Goal: Task Accomplishment & Management: Manage account settings

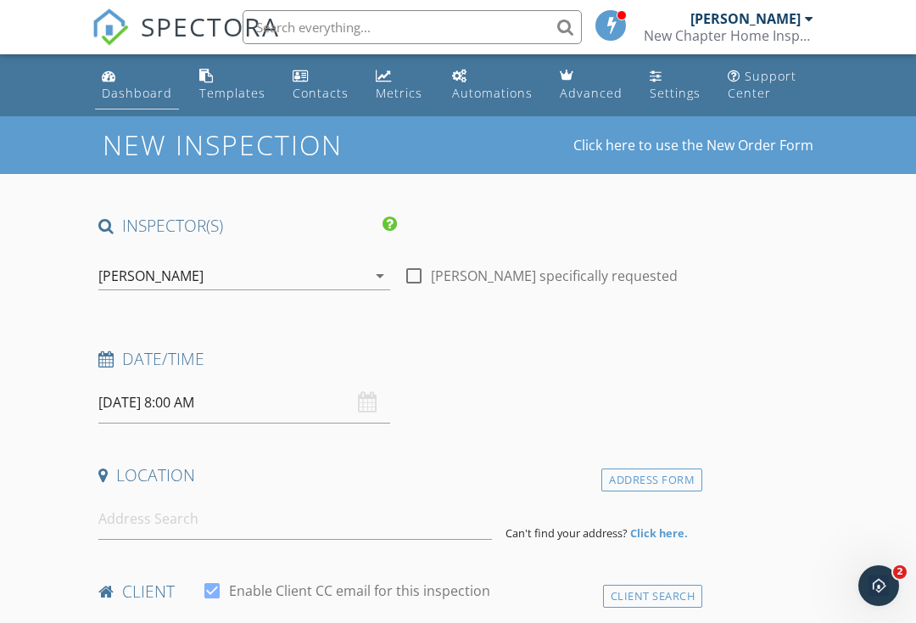
click at [147, 97] on div "Dashboard" at bounding box center [137, 93] width 70 height 16
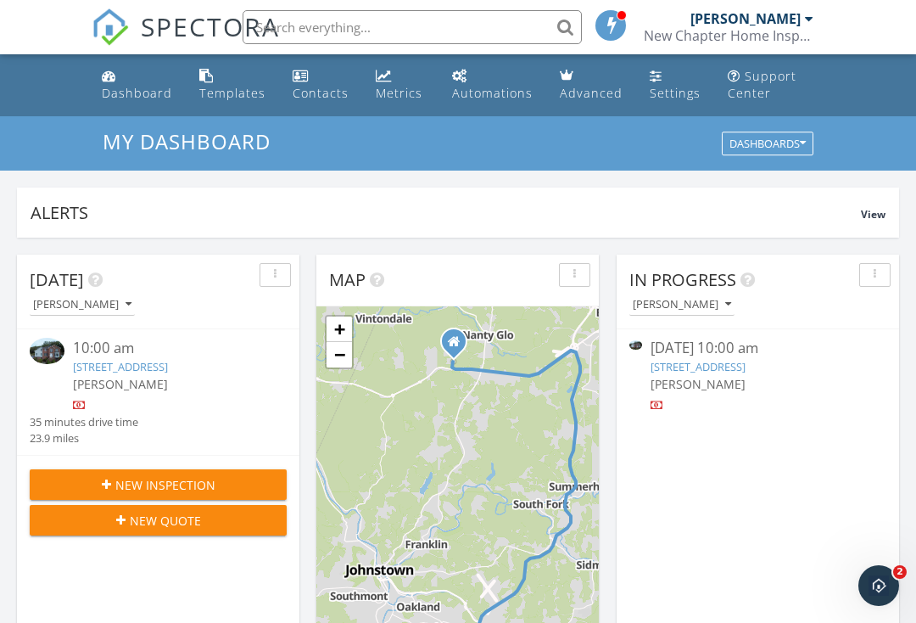
click at [115, 414] on div at bounding box center [169, 405] width 193 height 17
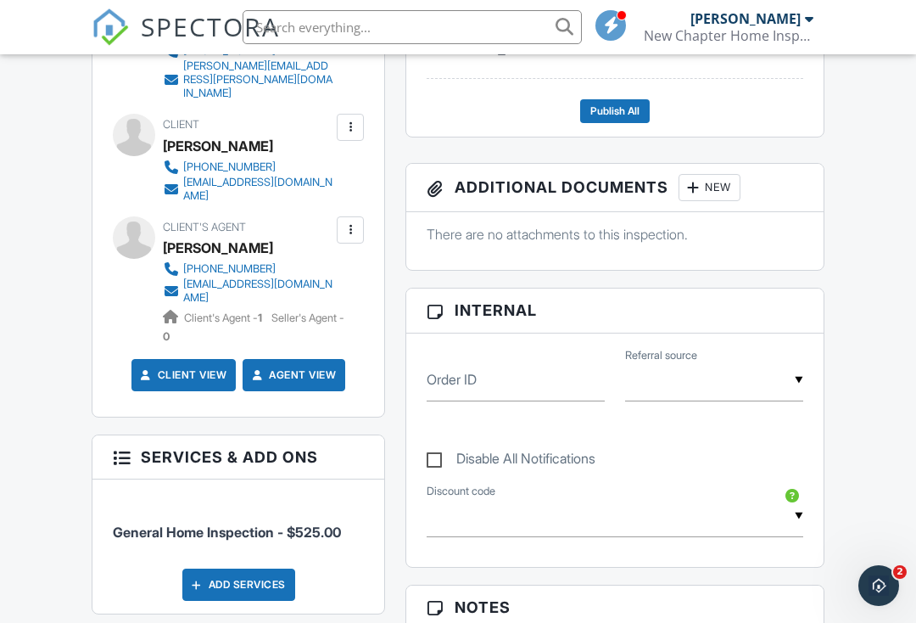
scroll to position [877, 0]
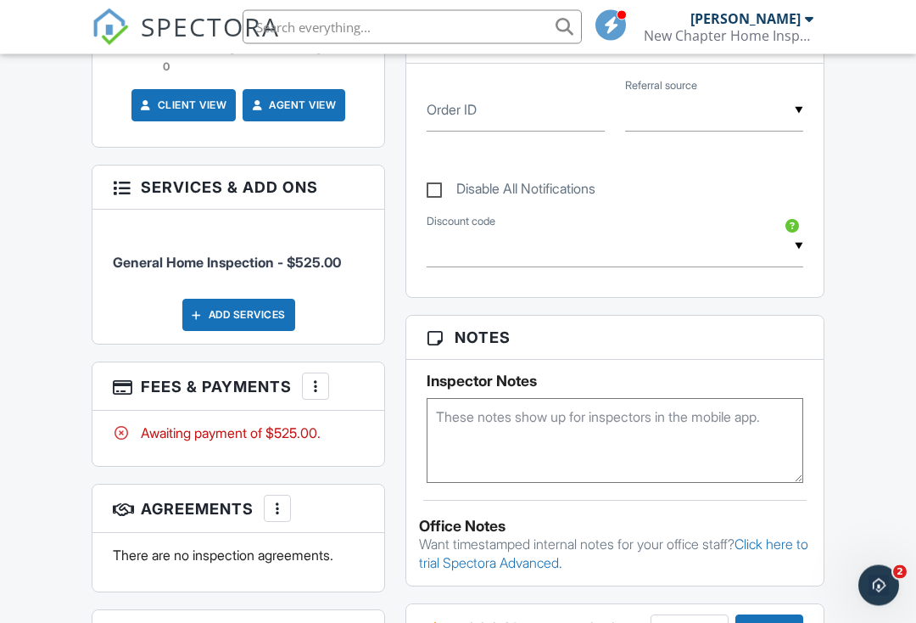
click at [312, 378] on div at bounding box center [315, 386] width 17 height 17
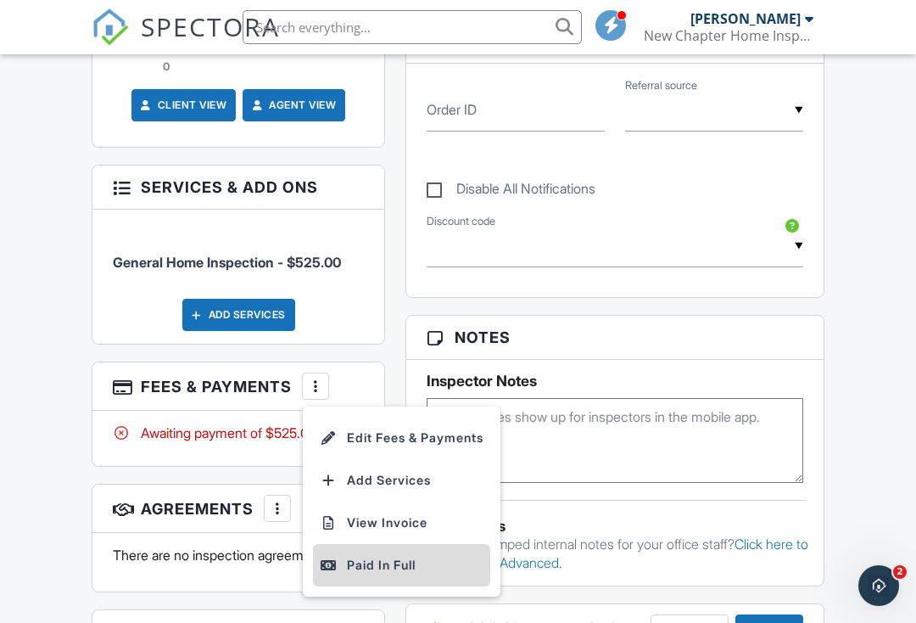
click at [422, 555] on div "Paid In Full" at bounding box center [402, 565] width 164 height 20
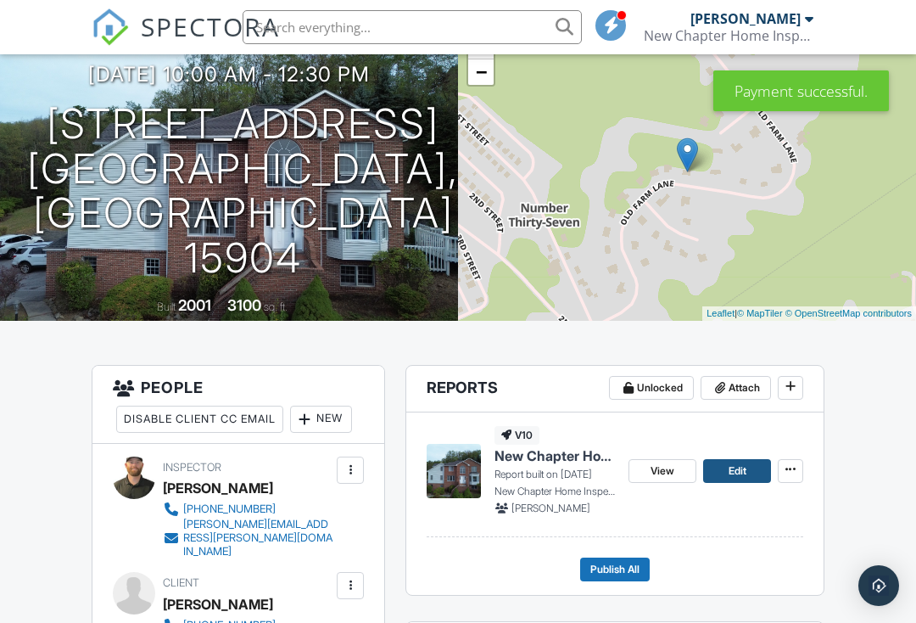
scroll to position [215, 0]
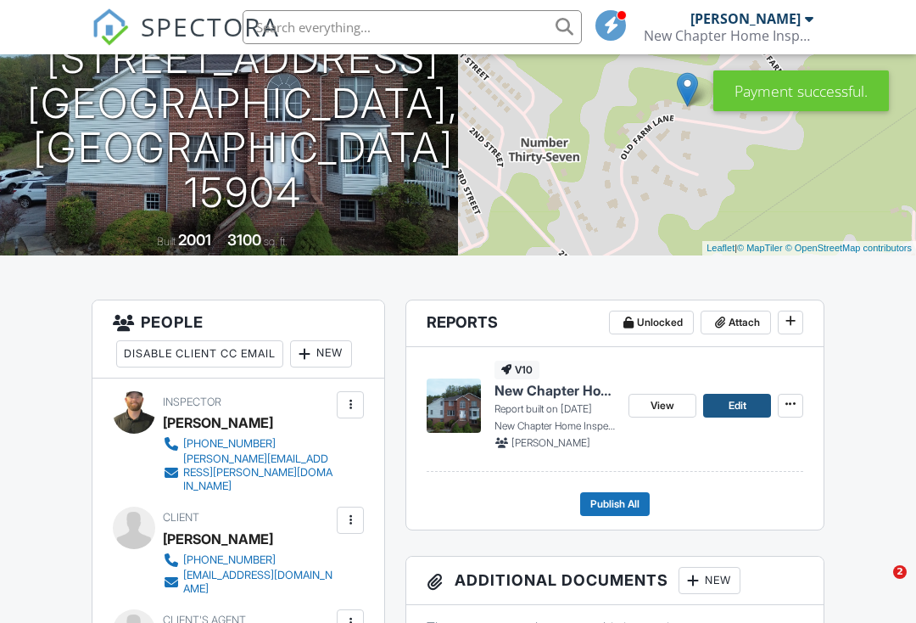
click at [733, 403] on span "Edit" at bounding box center [738, 405] width 18 height 17
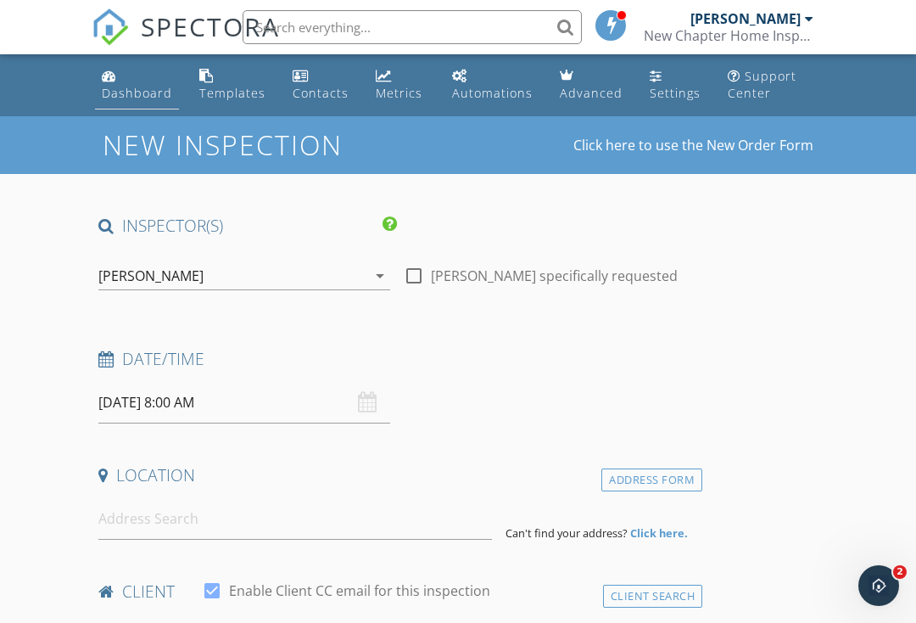
click at [148, 88] on div "Dashboard" at bounding box center [137, 93] width 70 height 16
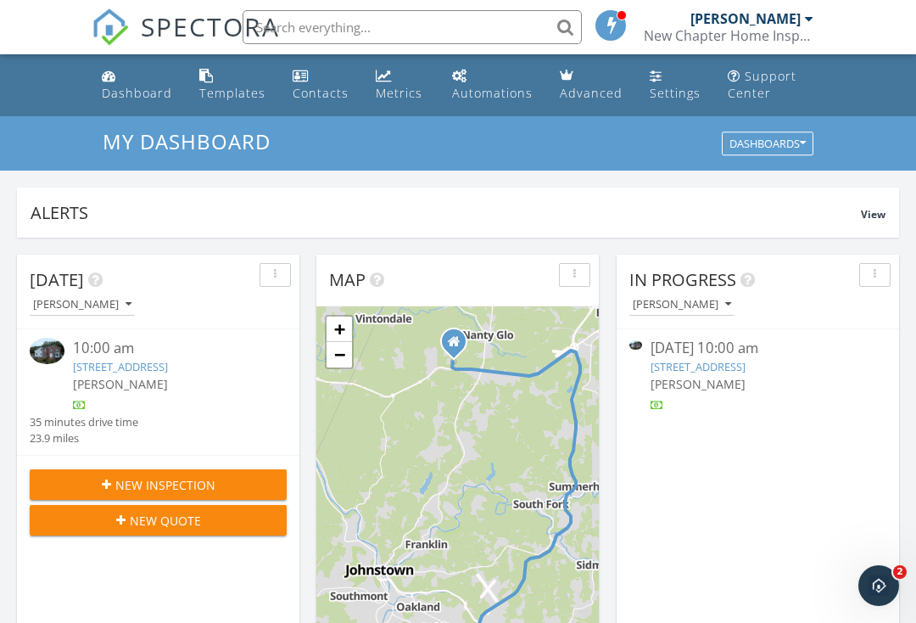
click at [152, 393] on div "[PERSON_NAME]" at bounding box center [169, 384] width 193 height 18
